Goal: Task Accomplishment & Management: Use online tool/utility

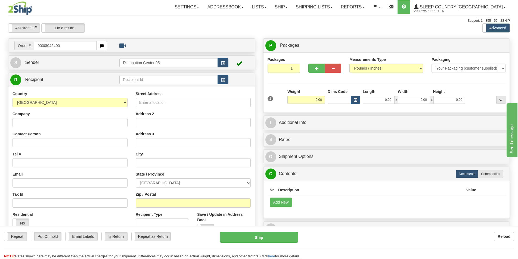
type input "9000I045400"
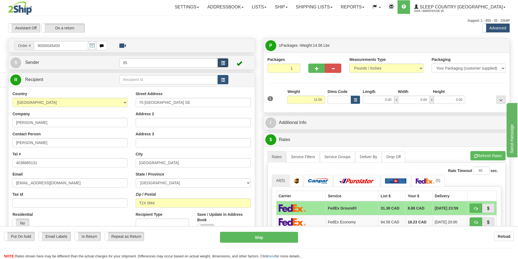
click at [224, 61] on span "button" at bounding box center [223, 63] width 4 height 4
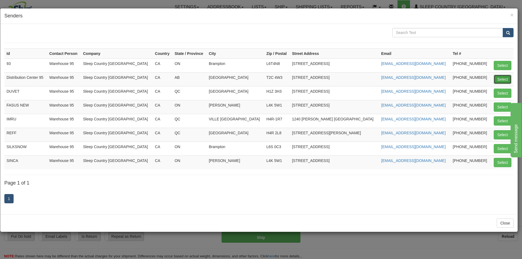
click at [502, 79] on button "Select" at bounding box center [503, 79] width 18 height 9
type input "Distribution Center 95"
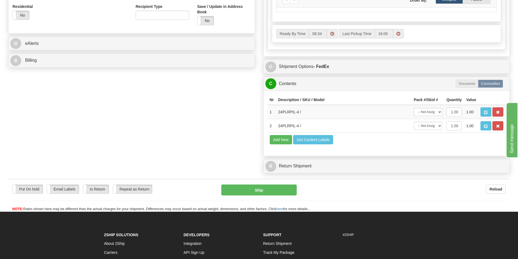
scroll to position [209, 0]
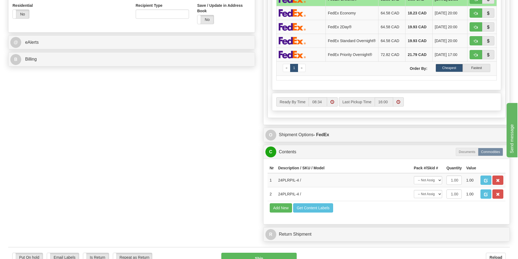
click at [435, 113] on div "Ready By Time 08:34 16:00" at bounding box center [387, 103] width 238 height 21
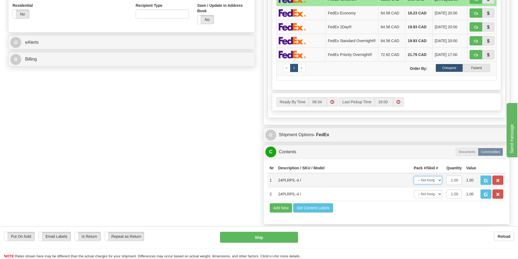
drag, startPoint x: 430, startPoint y: 180, endPoint x: 430, endPoint y: 185, distance: 4.1
click at [430, 180] on select "-- Not Assigned -- Package 1" at bounding box center [428, 180] width 28 height 8
select select "0"
click at [414, 178] on select "-- Not Assigned -- Package 1" at bounding box center [428, 180] width 28 height 8
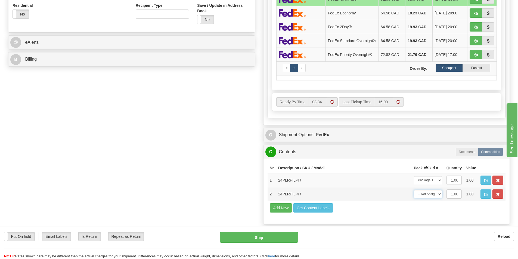
drag, startPoint x: 430, startPoint y: 196, endPoint x: 430, endPoint y: 199, distance: 2.8
click at [430, 196] on select "-- Not Assigned -- Package 1" at bounding box center [428, 194] width 28 height 8
select select "0"
click at [414, 192] on select "-- Not Assigned -- Package 1" at bounding box center [428, 194] width 28 height 8
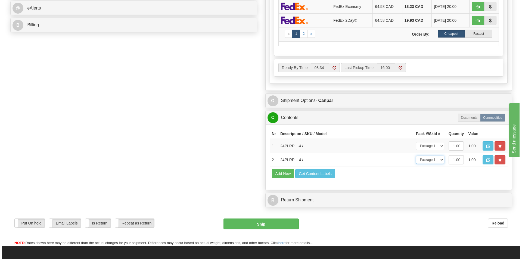
scroll to position [244, 0]
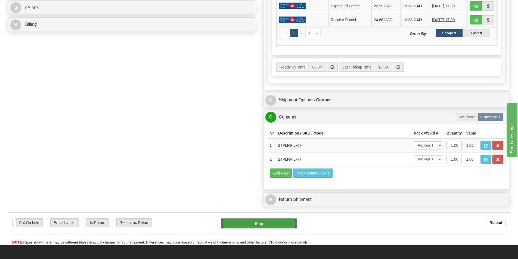
click at [282, 223] on button "Ship" at bounding box center [258, 223] width 75 height 11
type input "1"
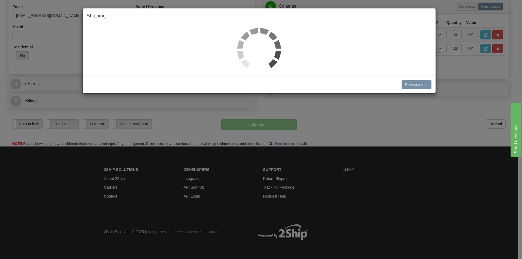
scroll to position [168, 0]
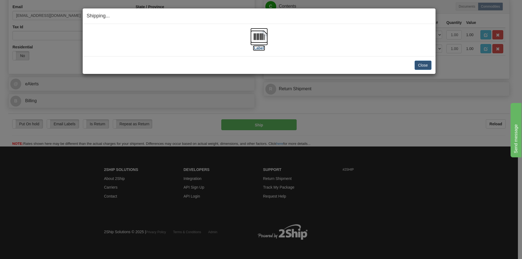
click at [255, 38] on img at bounding box center [258, 36] width 17 height 17
click at [433, 66] on div "Close Cancel Cancel Shipment and Quit Pickup Quit Pickup ONLY" at bounding box center [259, 65] width 353 height 18
click at [424, 66] on button "Close" at bounding box center [422, 65] width 17 height 9
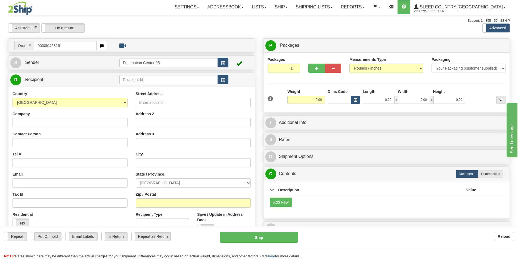
type input "9000I045826"
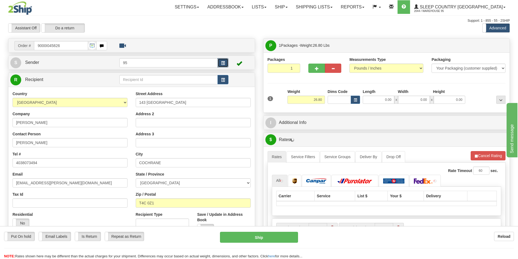
click at [226, 62] on button "button" at bounding box center [222, 62] width 11 height 9
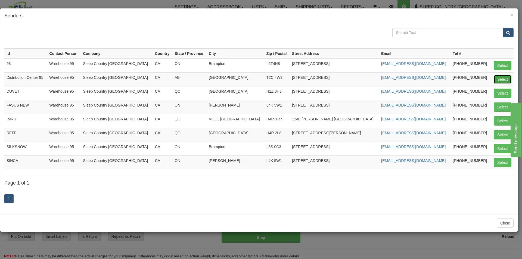
click at [501, 80] on button "Select" at bounding box center [503, 79] width 18 height 9
type input "Distribution Center 95"
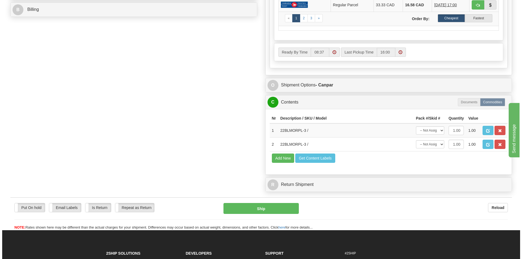
scroll to position [275, 0]
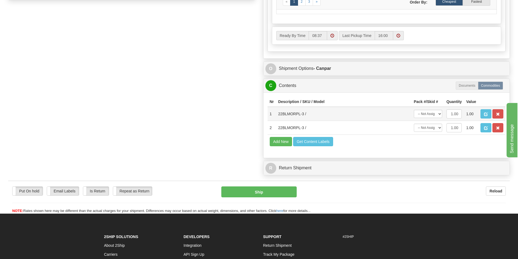
click at [427, 115] on td "-- Not Assigned -- Package 1" at bounding box center [427, 114] width 33 height 14
click at [436, 113] on select "-- Not Assigned -- Package 1" at bounding box center [428, 114] width 28 height 8
select select "0"
click at [414, 110] on select "-- Not Assigned -- Package 1" at bounding box center [428, 114] width 28 height 8
drag, startPoint x: 432, startPoint y: 127, endPoint x: 432, endPoint y: 132, distance: 4.9
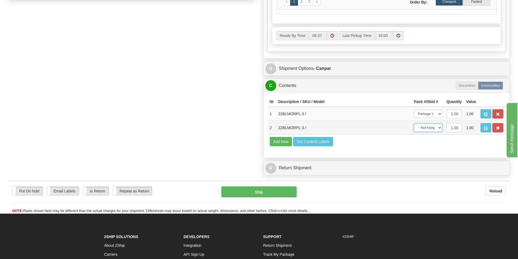
click at [432, 127] on select "-- Not Assigned -- Package 1" at bounding box center [428, 128] width 28 height 8
select select "0"
click at [414, 124] on select "-- Not Assigned -- Package 1" at bounding box center [428, 128] width 28 height 8
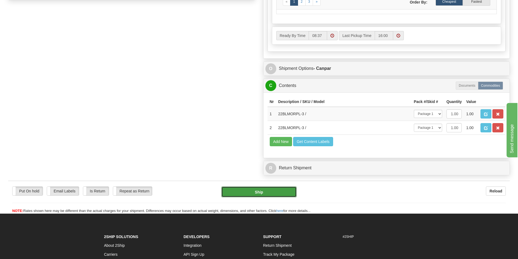
click at [260, 188] on button "Ship" at bounding box center [258, 191] width 75 height 11
type input "1"
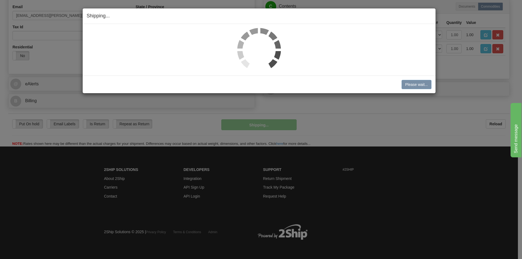
scroll to position [168, 0]
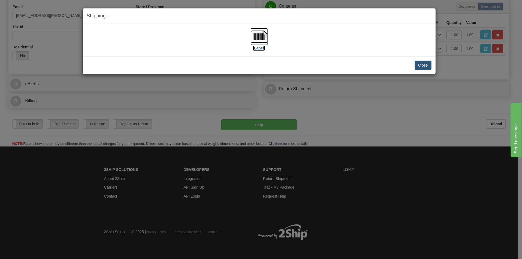
click at [265, 35] on img at bounding box center [258, 36] width 17 height 17
click at [419, 65] on button "Close" at bounding box center [422, 65] width 17 height 9
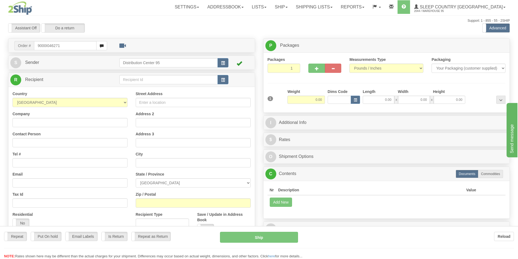
type input "9000I046271"
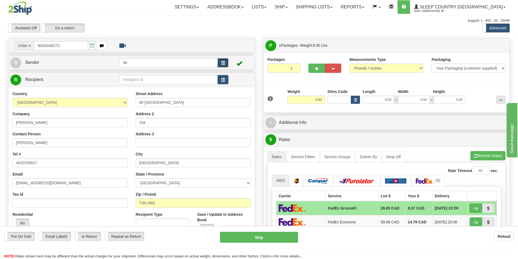
click at [223, 62] on span "button" at bounding box center [223, 63] width 4 height 4
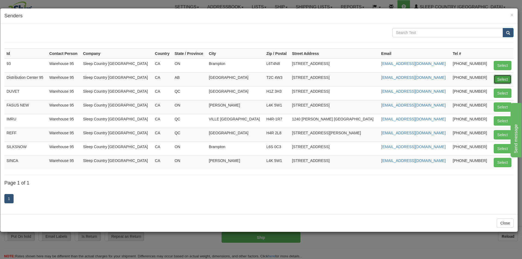
click at [502, 78] on button "Select" at bounding box center [503, 79] width 18 height 9
type input "Distribution Center 95"
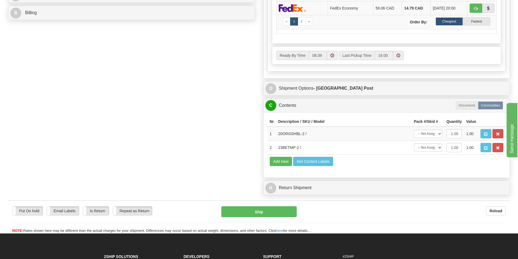
scroll to position [256, 0]
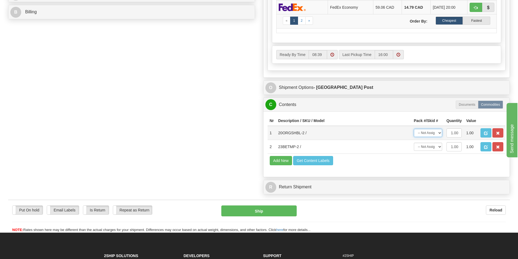
click at [426, 135] on select "-- Not Assigned -- Package 1" at bounding box center [428, 133] width 28 height 8
select select "0"
click at [414, 129] on select "-- Not Assigned -- Package 1" at bounding box center [428, 133] width 28 height 8
click at [429, 149] on select "-- Not Assigned -- Package 1" at bounding box center [428, 147] width 28 height 8
select select "0"
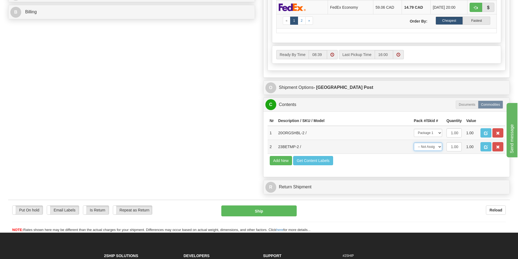
click at [414, 143] on select "-- Not Assigned -- Package 1" at bounding box center [428, 147] width 28 height 8
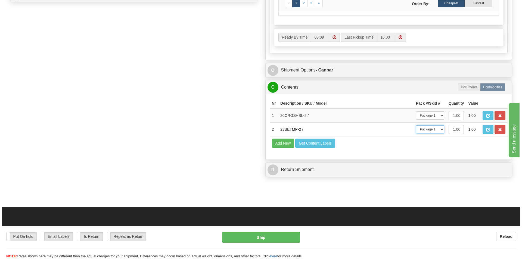
scroll to position [310, 0]
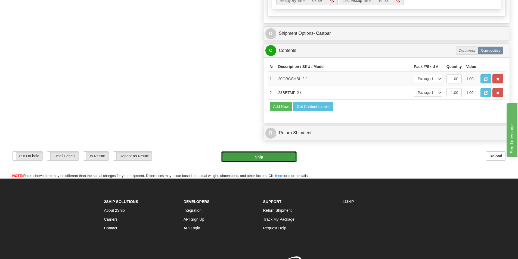
click at [262, 156] on button "Ship" at bounding box center [258, 156] width 75 height 11
type input "1"
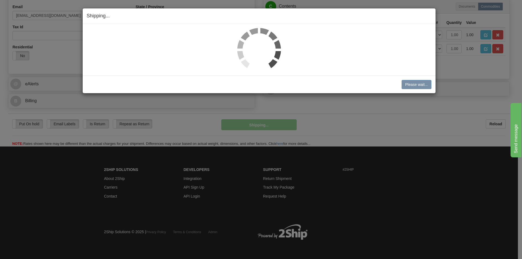
scroll to position [156, 0]
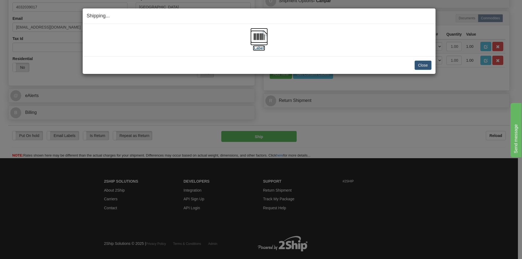
click at [264, 40] on img at bounding box center [258, 36] width 17 height 17
click at [423, 63] on button "Close" at bounding box center [422, 65] width 17 height 9
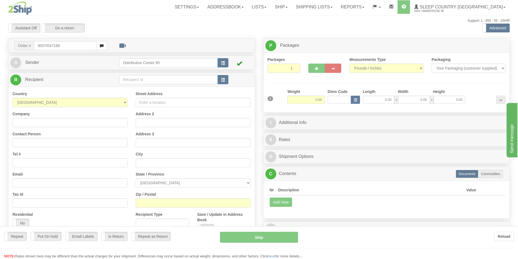
type input "9007I047186"
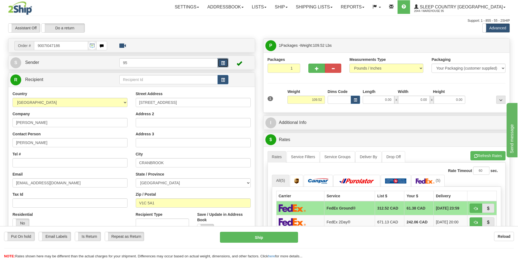
click at [225, 64] on button "button" at bounding box center [222, 62] width 11 height 9
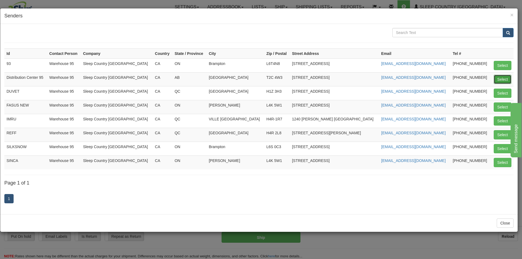
click at [502, 77] on button "Select" at bounding box center [503, 79] width 18 height 9
type input "Distribution Center 95"
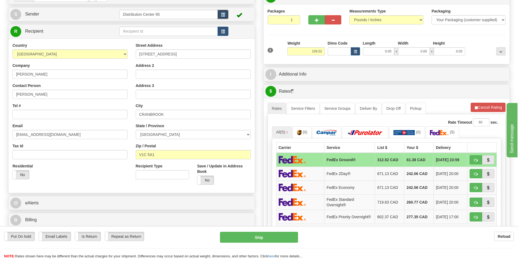
scroll to position [48, 0]
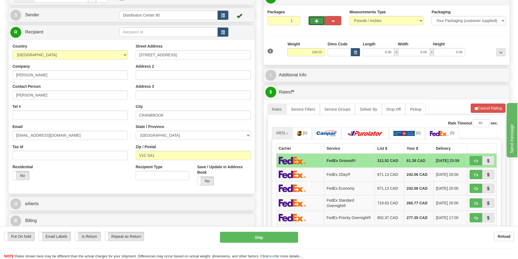
click at [318, 19] on span "button" at bounding box center [317, 21] width 4 height 4
radio input "true"
type input "2"
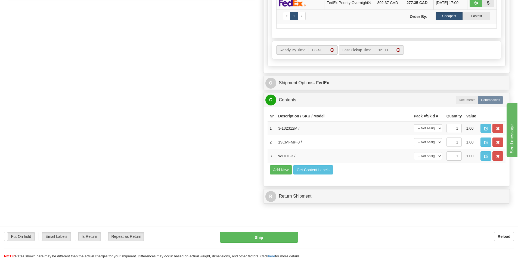
scroll to position [293, 0]
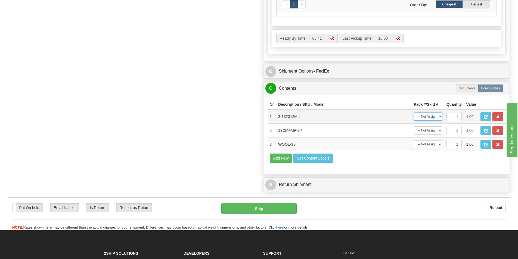
click at [430, 121] on select "-- Not Assigned -- Package 1 Package 2" at bounding box center [428, 117] width 28 height 8
select select "0"
click at [414, 114] on select "-- Not Assigned -- Package 1 Package 2" at bounding box center [428, 117] width 28 height 8
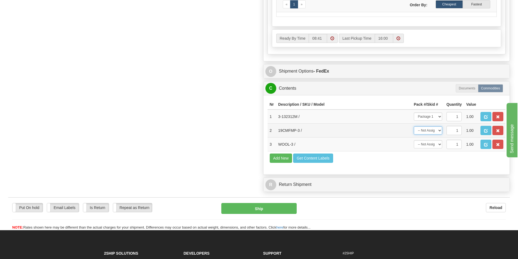
click at [433, 131] on select "-- Not Assigned -- Package 1 Package 2" at bounding box center [428, 130] width 28 height 8
select select "1"
click at [414, 128] on select "-- Not Assigned -- Package 1 Package 2" at bounding box center [428, 130] width 28 height 8
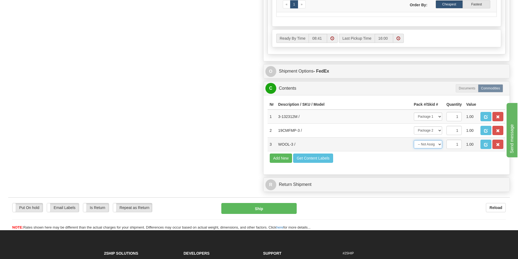
click at [429, 148] on select "-- Not Assigned -- Package 1 Package 2" at bounding box center [428, 144] width 28 height 8
select select "1"
click at [414, 142] on select "-- Not Assigned -- Package 1 Package 2" at bounding box center [428, 144] width 28 height 8
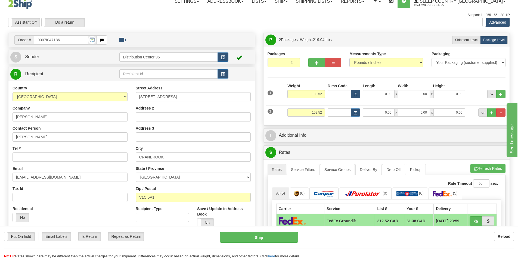
scroll to position [1, 0]
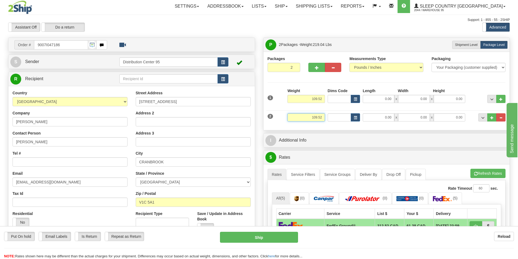
drag, startPoint x: 322, startPoint y: 119, endPoint x: 303, endPoint y: 118, distance: 19.6
click at [303, 118] on input "109.52" at bounding box center [306, 117] width 38 height 8
type input "3.00"
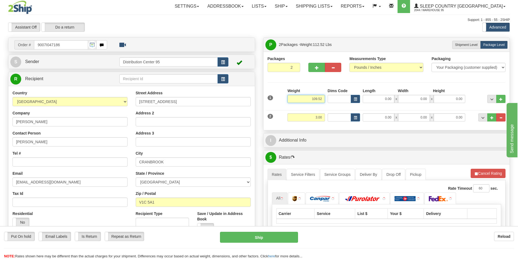
drag, startPoint x: 323, startPoint y: 99, endPoint x: 300, endPoint y: 95, distance: 23.1
click at [300, 95] on input "109.52" at bounding box center [306, 99] width 38 height 8
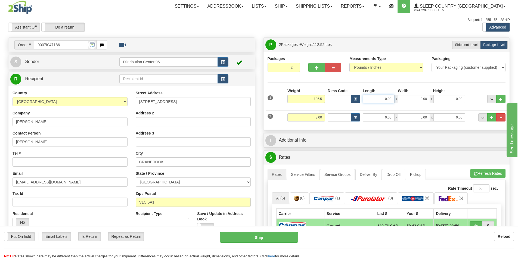
click at [384, 99] on input "0.00" at bounding box center [379, 99] width 32 height 8
type input "106.50"
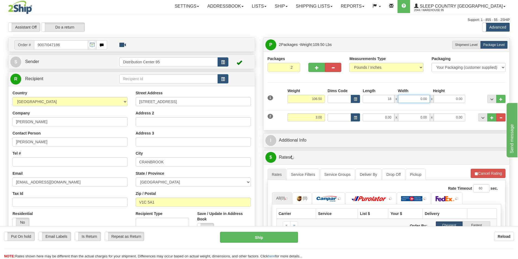
type input "18.00"
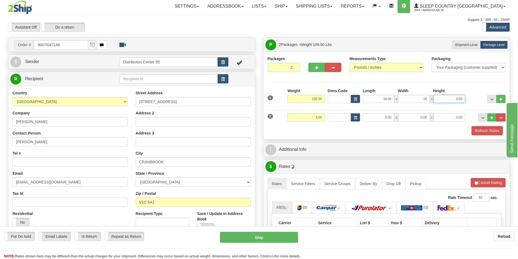
type input "18.00"
type input "42.00"
drag, startPoint x: 480, startPoint y: 130, endPoint x: 477, endPoint y: 124, distance: 5.6
click at [480, 130] on button "Refresh Rates" at bounding box center [486, 130] width 31 height 9
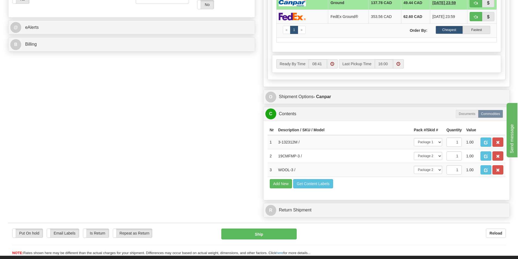
scroll to position [226, 0]
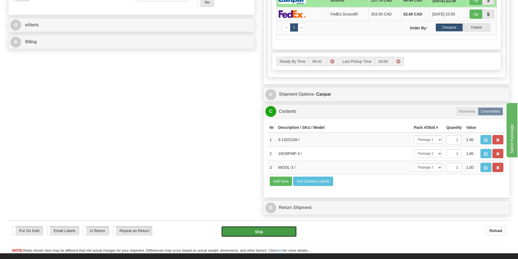
drag, startPoint x: 278, startPoint y: 233, endPoint x: 274, endPoint y: 233, distance: 4.3
click at [278, 232] on button "Ship" at bounding box center [258, 231] width 75 height 11
type input "1"
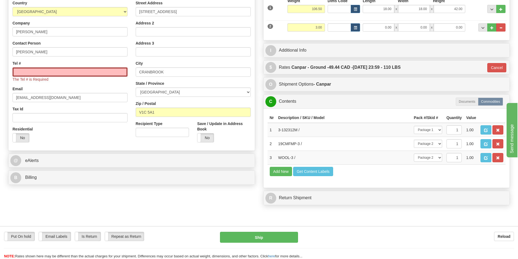
scroll to position [0, 0]
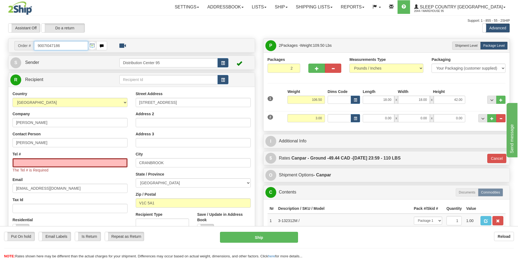
drag, startPoint x: 62, startPoint y: 44, endPoint x: 38, endPoint y: 43, distance: 24.8
click at [38, 43] on input "9007I047186" at bounding box center [61, 45] width 54 height 9
click at [46, 163] on input "Tel #" at bounding box center [70, 162] width 115 height 9
paste input "250 919-0639"
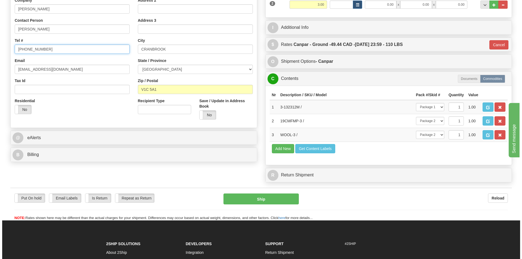
scroll to position [137, 0]
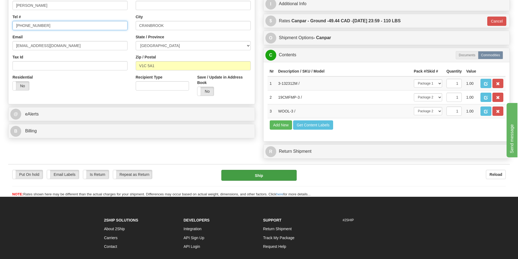
type input "250 919-0639"
click at [266, 177] on button "Ship" at bounding box center [258, 175] width 75 height 11
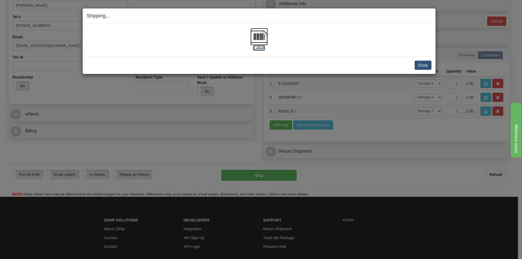
click at [253, 42] on img at bounding box center [258, 36] width 17 height 17
click at [423, 65] on button "Close" at bounding box center [422, 65] width 17 height 9
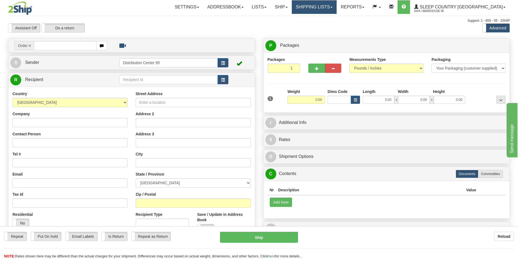
click at [336, 6] on link "Shipping lists" at bounding box center [314, 7] width 45 height 14
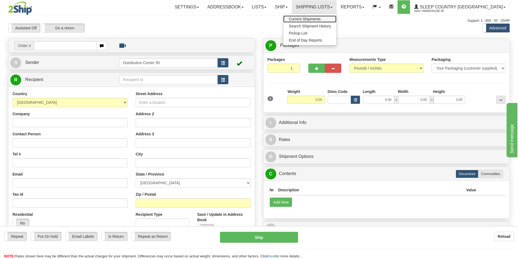
click at [320, 19] on span "Current Shipments" at bounding box center [305, 19] width 32 height 4
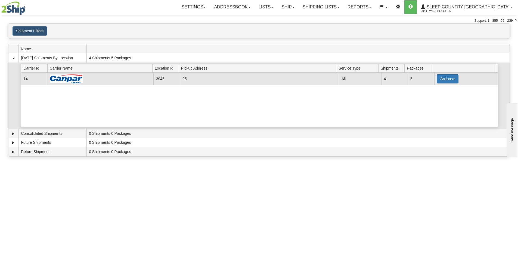
click at [446, 78] on button "Actions" at bounding box center [447, 78] width 22 height 9
click at [436, 96] on link "Close" at bounding box center [435, 96] width 43 height 7
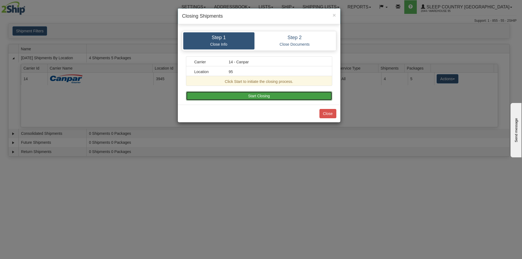
click at [292, 95] on button "Start Closing" at bounding box center [259, 95] width 146 height 9
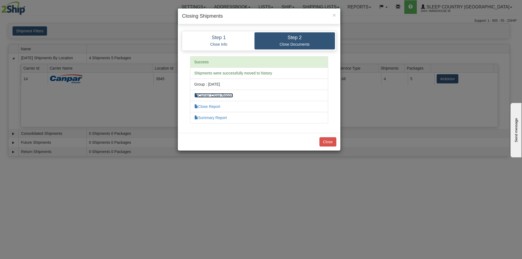
click at [220, 96] on link "Carrier Close Report" at bounding box center [213, 95] width 39 height 4
click at [219, 119] on link "Summary Report" at bounding box center [210, 117] width 33 height 4
